Goal: Task Accomplishment & Management: Manage account settings

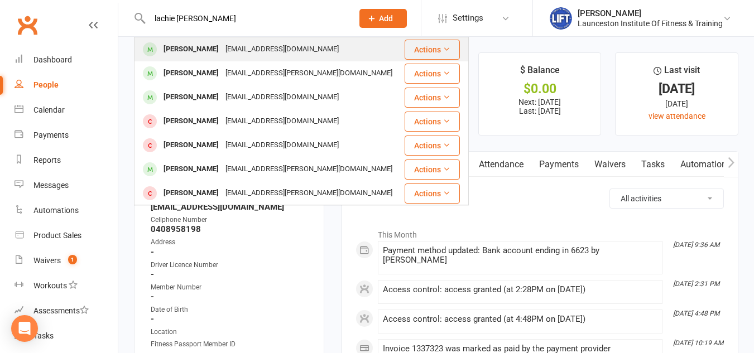
type input "lachie [PERSON_NAME]"
click at [262, 52] on div "[EMAIL_ADDRESS][DOMAIN_NAME]" at bounding box center [282, 49] width 120 height 16
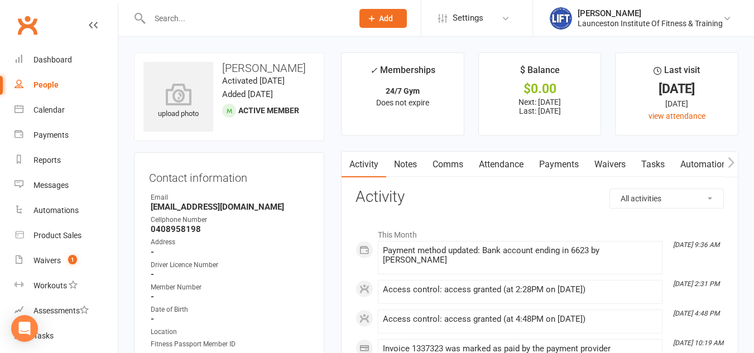
click at [555, 167] on link "Payments" at bounding box center [558, 165] width 55 height 26
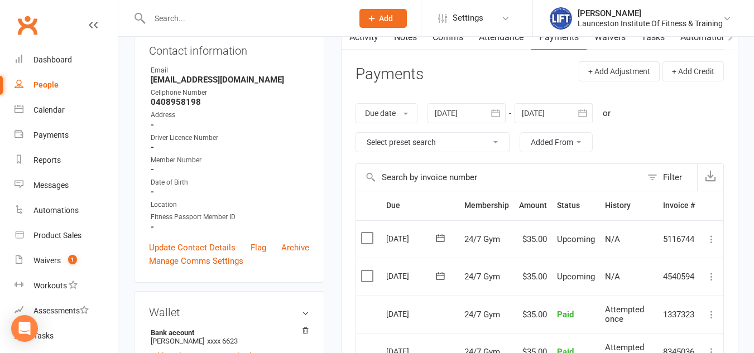
scroll to position [128, 0]
click at [55, 263] on div "Waivers" at bounding box center [46, 260] width 27 height 9
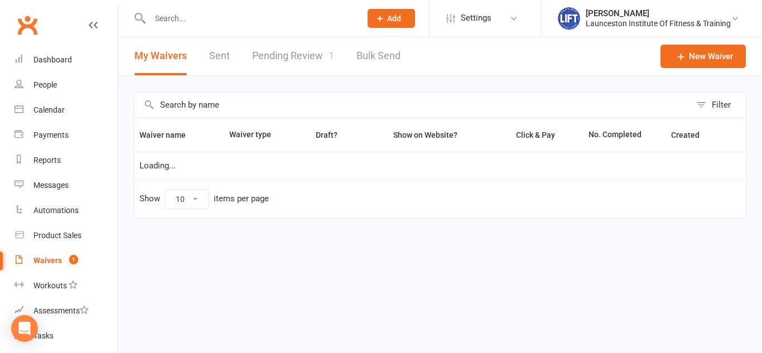
select select "100"
click at [301, 55] on link "Pending Review 1" at bounding box center [293, 56] width 82 height 39
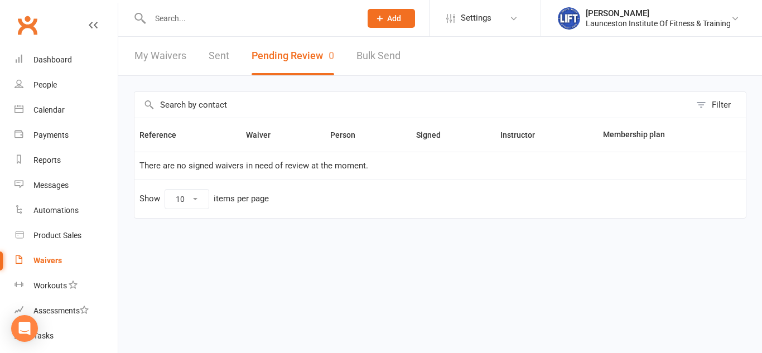
click at [232, 58] on div "My Waivers Sent Pending Review 0 Bulk Send" at bounding box center [267, 56] width 299 height 39
click at [209, 50] on link "Sent" at bounding box center [219, 56] width 21 height 39
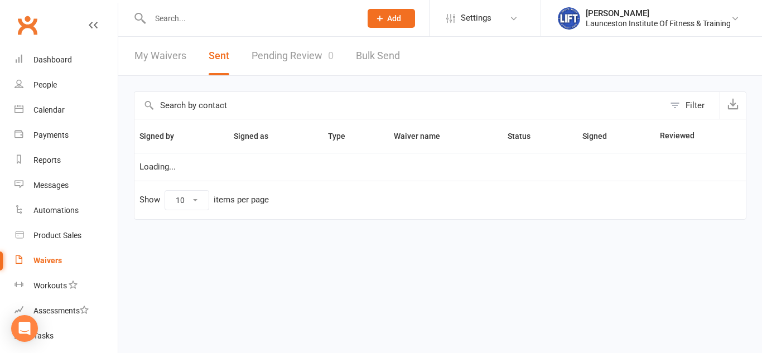
click at [279, 62] on link "Pending Review 0" at bounding box center [293, 56] width 82 height 39
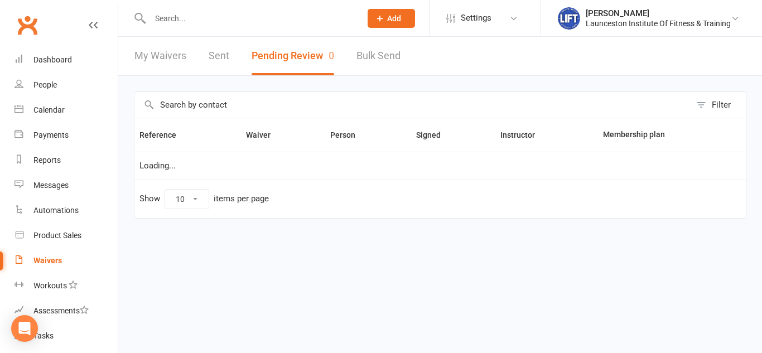
click at [279, 62] on button "Pending Review 0" at bounding box center [293, 56] width 83 height 39
